Goal: Transaction & Acquisition: Purchase product/service

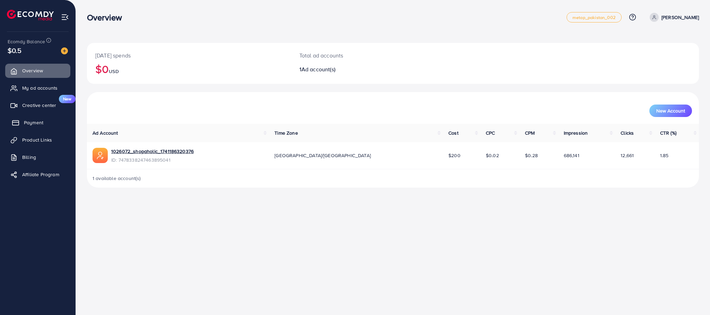
click at [44, 122] on link "Payment" at bounding box center [37, 123] width 65 height 14
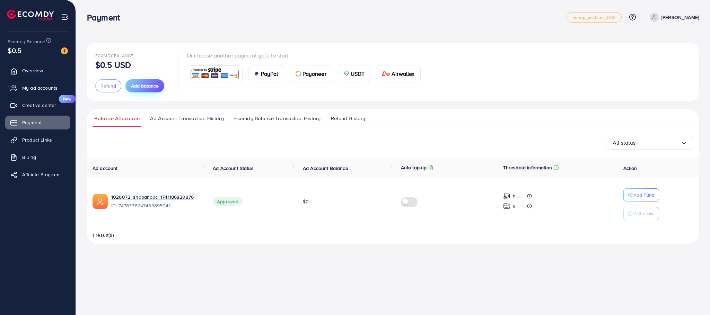
click at [133, 86] on span "Add balance" at bounding box center [145, 85] width 28 height 7
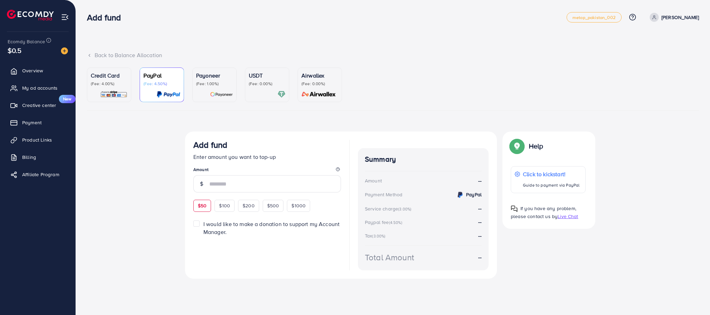
click at [204, 208] on span "$50" at bounding box center [202, 205] width 9 height 7
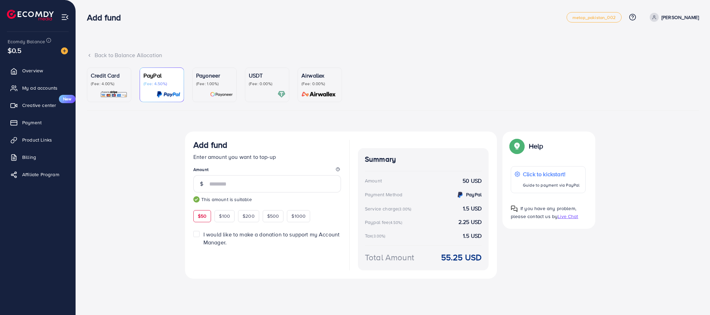
click at [136, 91] on ul "Credit Card (Fee: 4.00%) PayPal (Fee: 4.50%) Payoneer (Fee: 1.00%) USDT (Fee: 0…" at bounding box center [393, 89] width 612 height 43
click at [128, 90] on link "Credit Card (Fee: 4.00%)" at bounding box center [109, 85] width 44 height 35
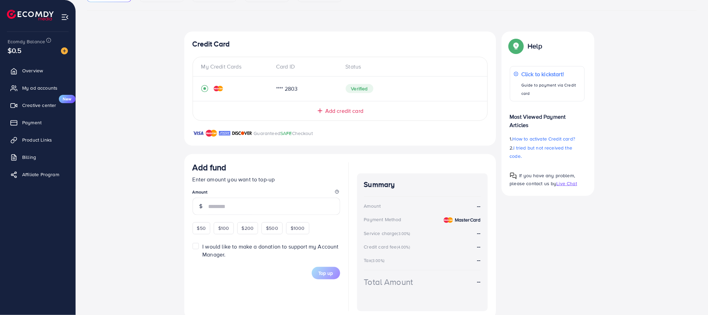
scroll to position [117, 0]
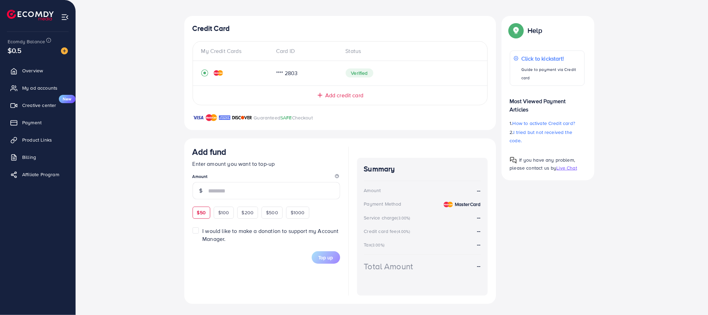
click at [206, 210] on div "$50" at bounding box center [202, 213] width 18 height 12
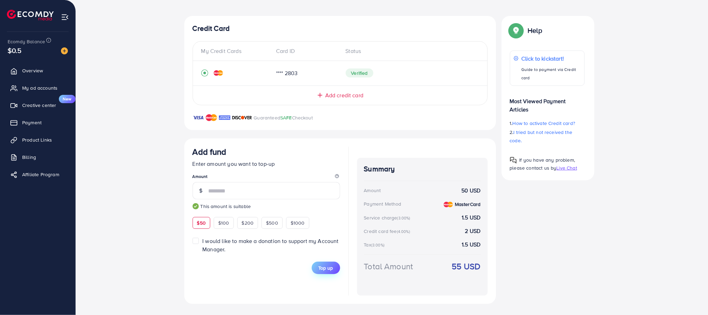
click at [333, 265] on span "Top up" at bounding box center [326, 268] width 15 height 7
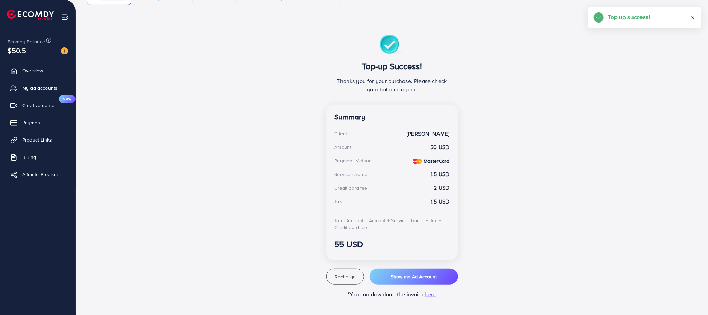
scroll to position [97, 0]
click at [248, 241] on div "Top-up Success! Thanks you for your purchase. Please check your balance again. …" at bounding box center [392, 167] width 416 height 264
click at [41, 71] on span "Overview" at bounding box center [34, 70] width 21 height 7
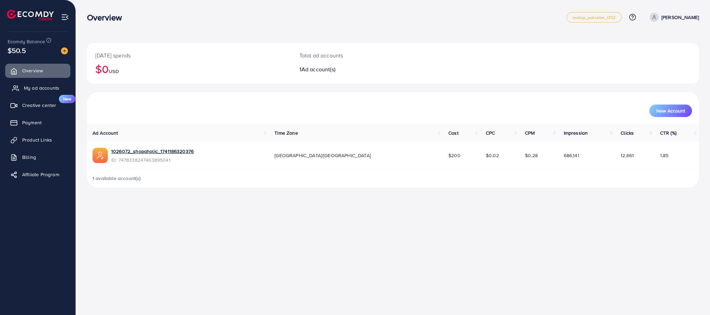
click at [47, 88] on span "My ad accounts" at bounding box center [41, 88] width 35 height 7
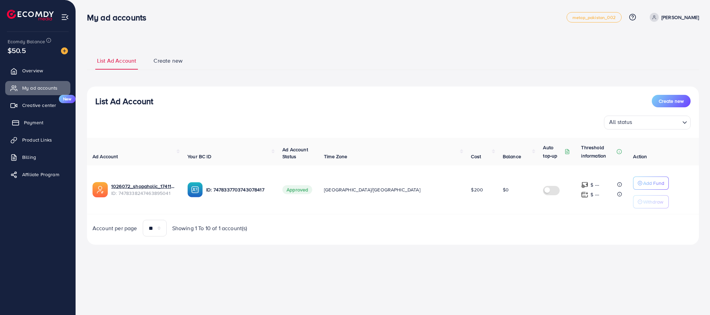
click at [47, 119] on link "Payment" at bounding box center [37, 123] width 65 height 14
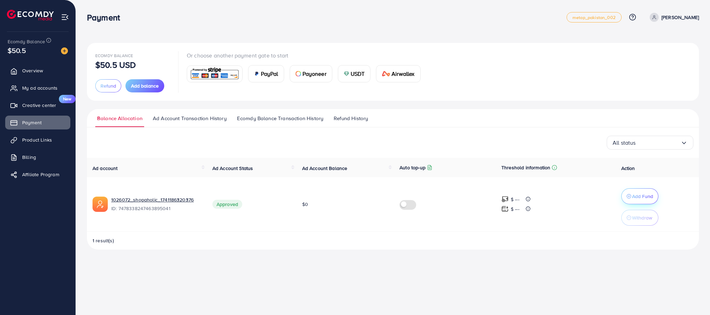
click at [629, 191] on button "Add Fund" at bounding box center [639, 197] width 37 height 16
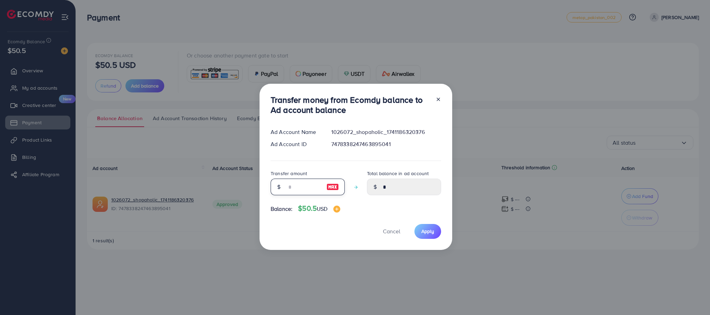
click at [313, 182] on input "number" at bounding box center [304, 187] width 35 height 17
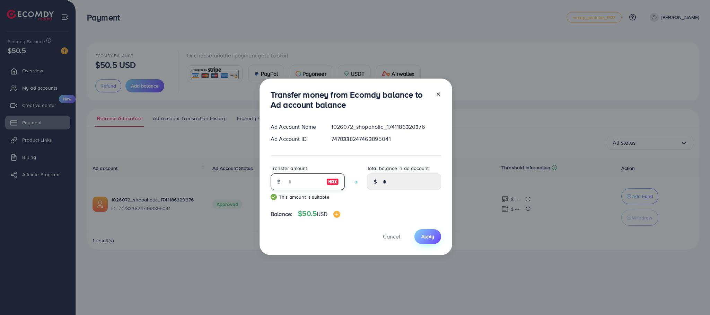
type input "**"
click at [422, 237] on span "Apply" at bounding box center [427, 236] width 13 height 7
